Goal: Obtain resource: Obtain resource

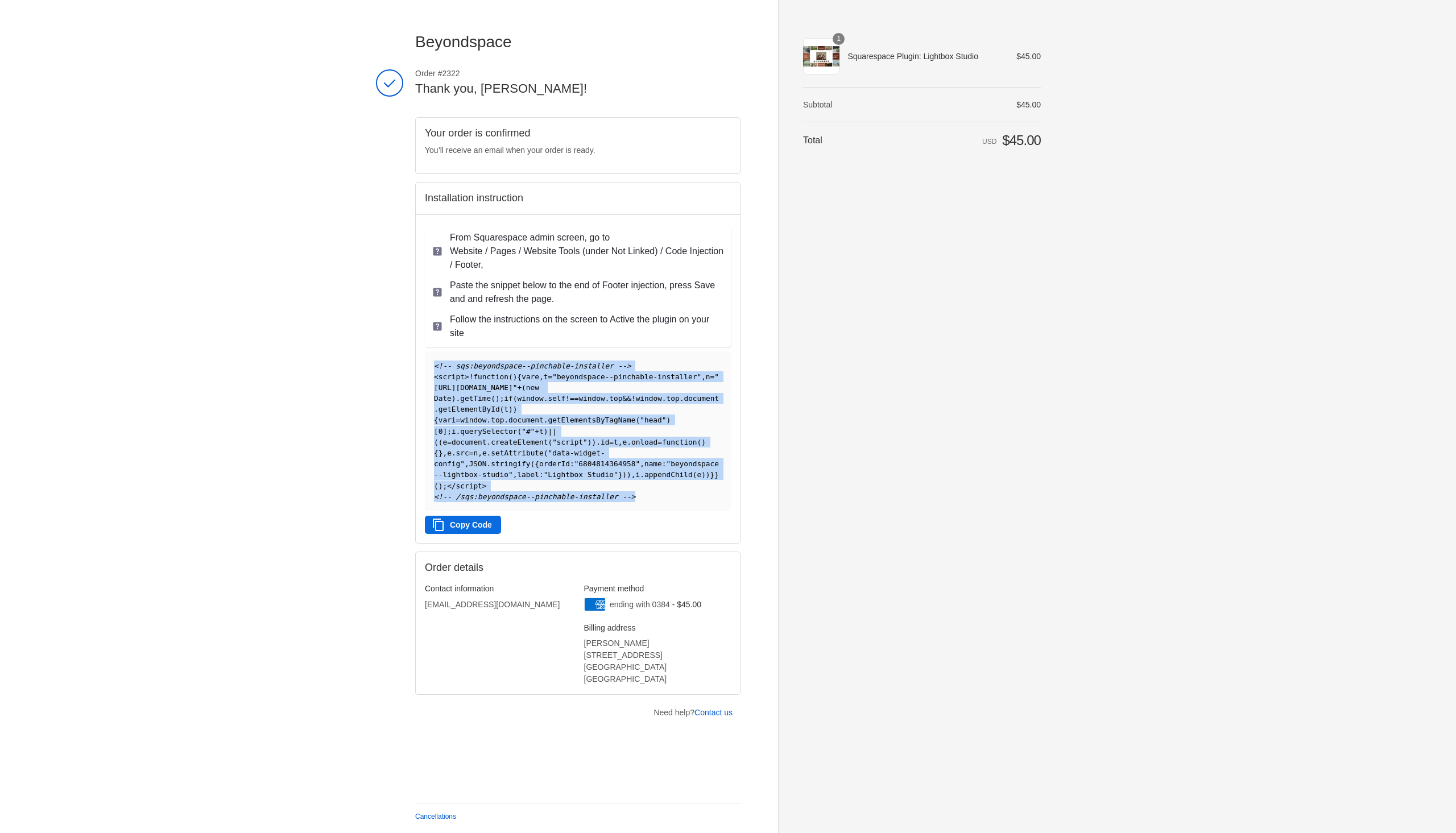
drag, startPoint x: 626, startPoint y: 497, endPoint x: 417, endPoint y: 352, distance: 254.4
click at [417, 352] on div "From Squarespace admin screen, go to Website / Pages / Website Tools (under Not…" at bounding box center [578, 378] width 324 height 328
click at [470, 521] on button "Copy Code" at bounding box center [463, 525] width 76 height 18
click at [498, 470] on pre "<!-- sqs:beyondspace--pinchable-installer --> < script > ! function ( ) { var e…" at bounding box center [578, 431] width 306 height 160
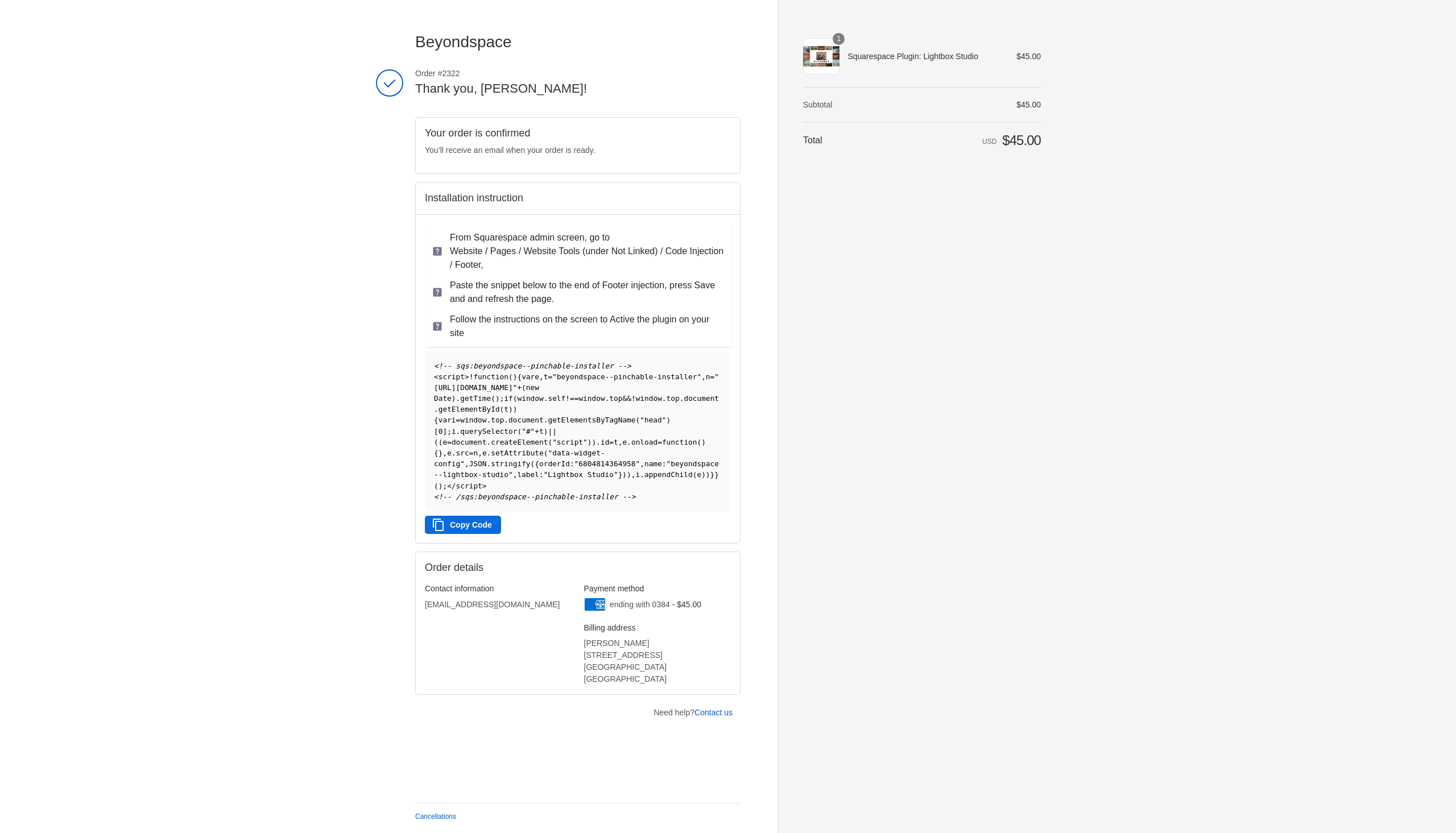
click at [490, 521] on button "Copy Code" at bounding box center [463, 525] width 76 height 18
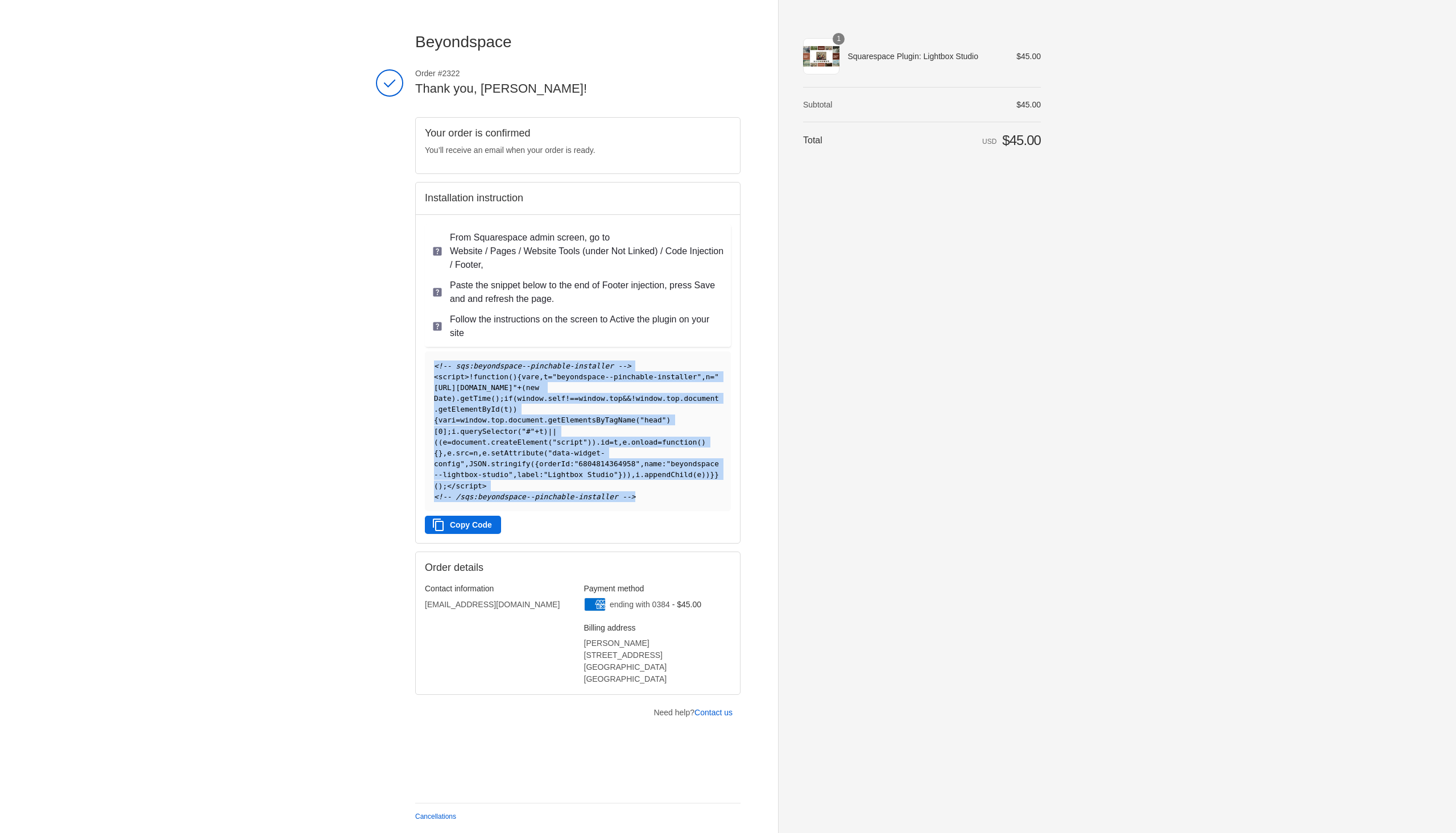
drag, startPoint x: 630, startPoint y: 495, endPoint x: 416, endPoint y: 349, distance: 259.1
click at [416, 352] on div "From Squarespace admin screen, go to Website / Pages / Website Tools (under Not…" at bounding box center [578, 378] width 324 height 328
copy code "<!-- sqs:beyondspace--pinchable-installer --> < script > ! function ( ) { var e…"
